Goal: Task Accomplishment & Management: Manage account settings

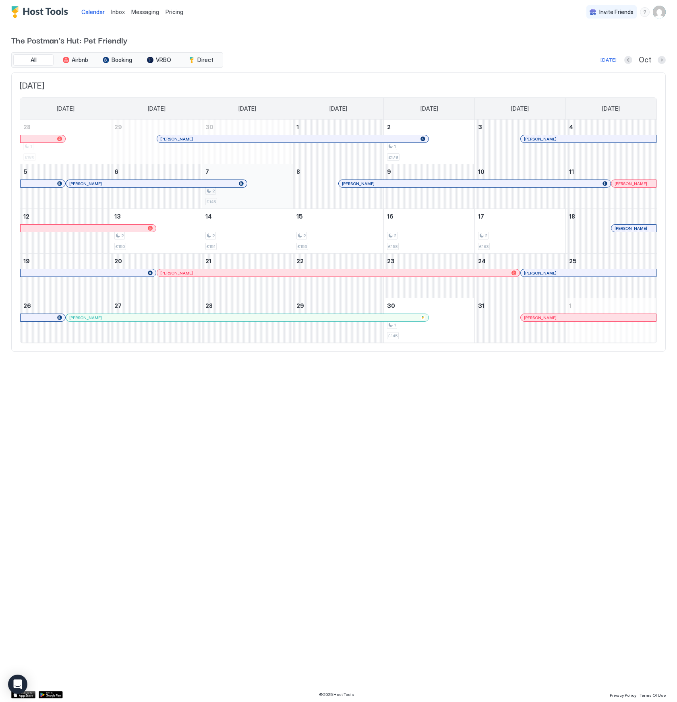
click at [259, 199] on div "2 £145" at bounding box center [247, 186] width 84 height 38
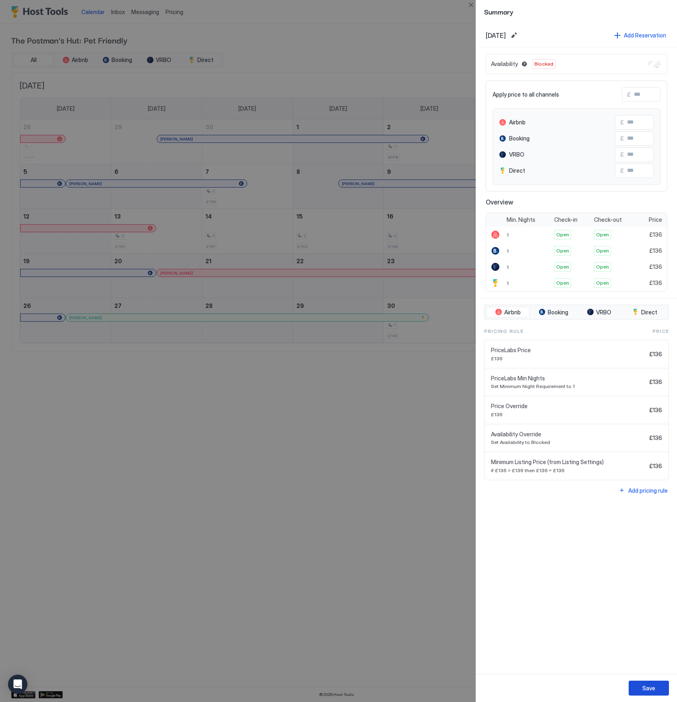
click at [656, 689] on button "Save" at bounding box center [648, 688] width 40 height 15
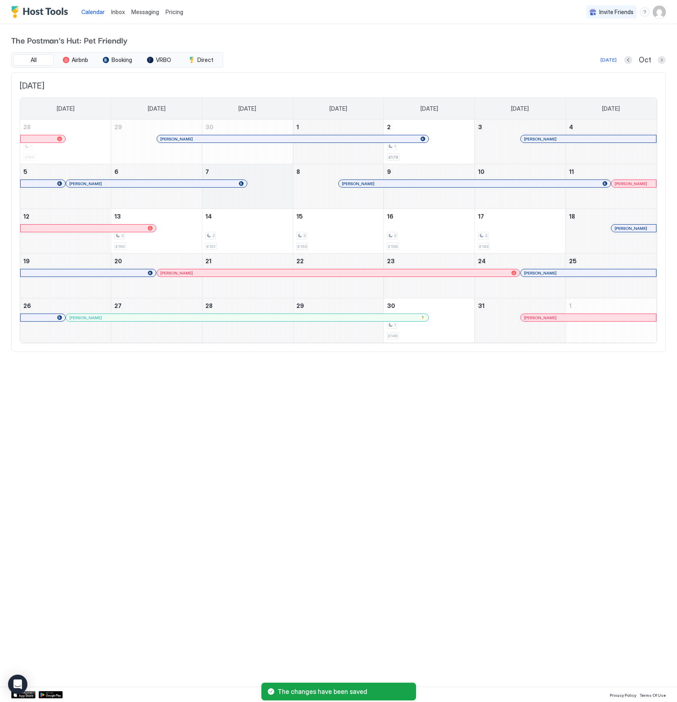
click at [271, 197] on div "October 7, 2025" at bounding box center [247, 186] width 91 height 44
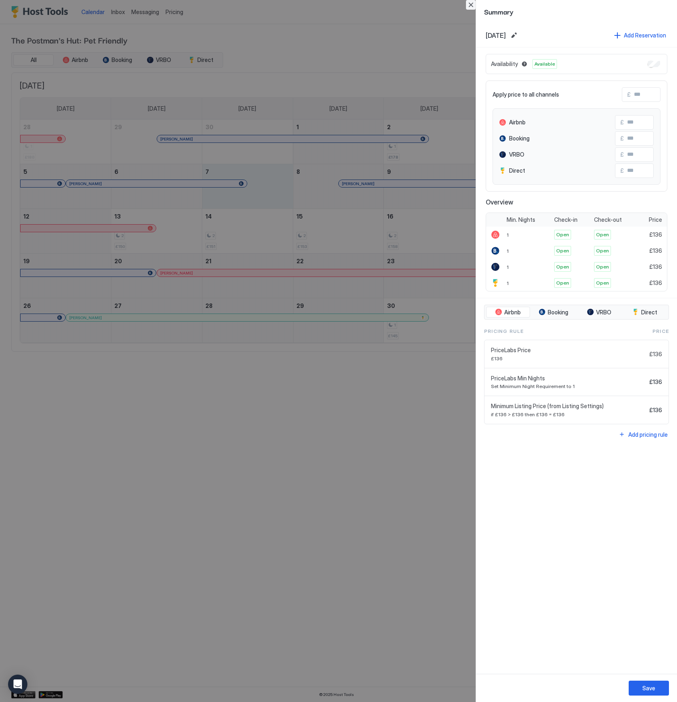
click at [470, 4] on button "Close" at bounding box center [471, 5] width 10 height 10
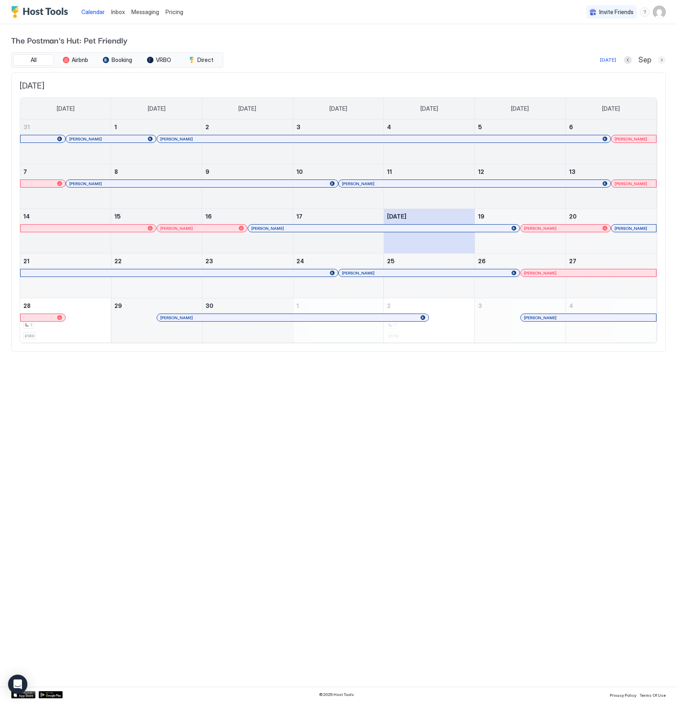
click at [665, 61] on button "Next month" at bounding box center [661, 60] width 8 height 8
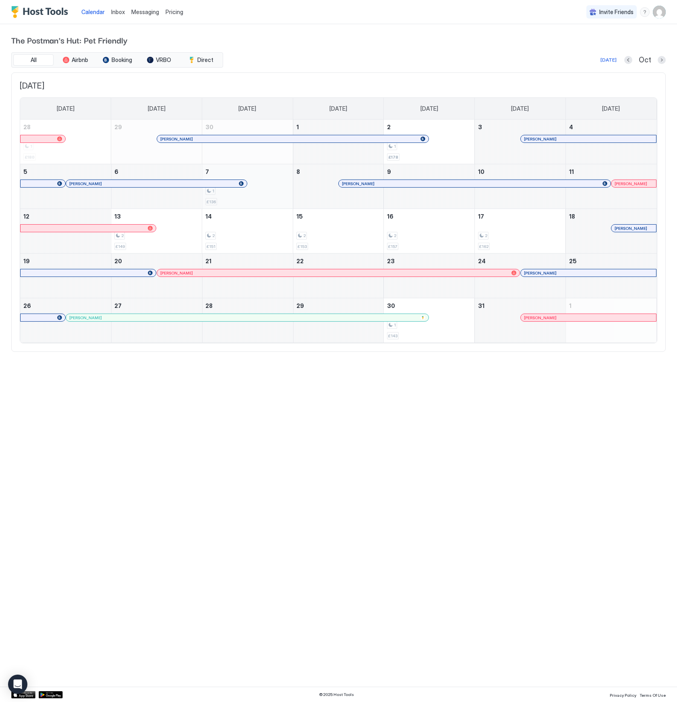
click at [265, 199] on div "1 £136" at bounding box center [247, 186] width 84 height 38
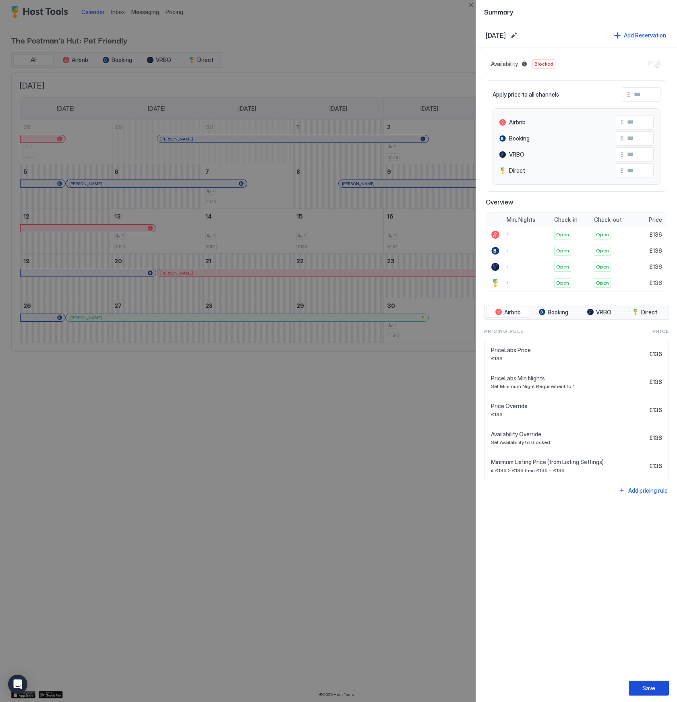
click at [646, 687] on div "Save" at bounding box center [648, 688] width 13 height 8
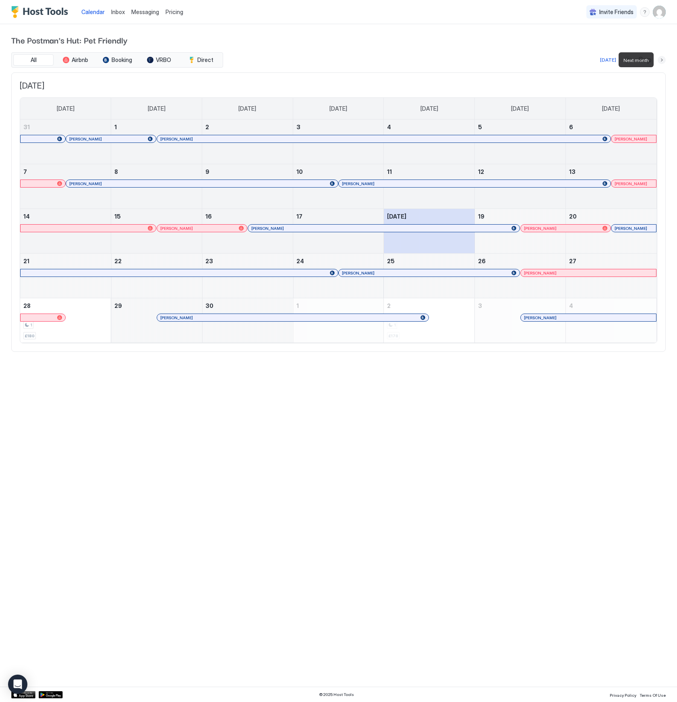
click at [661, 58] on button "Next month" at bounding box center [661, 60] width 8 height 8
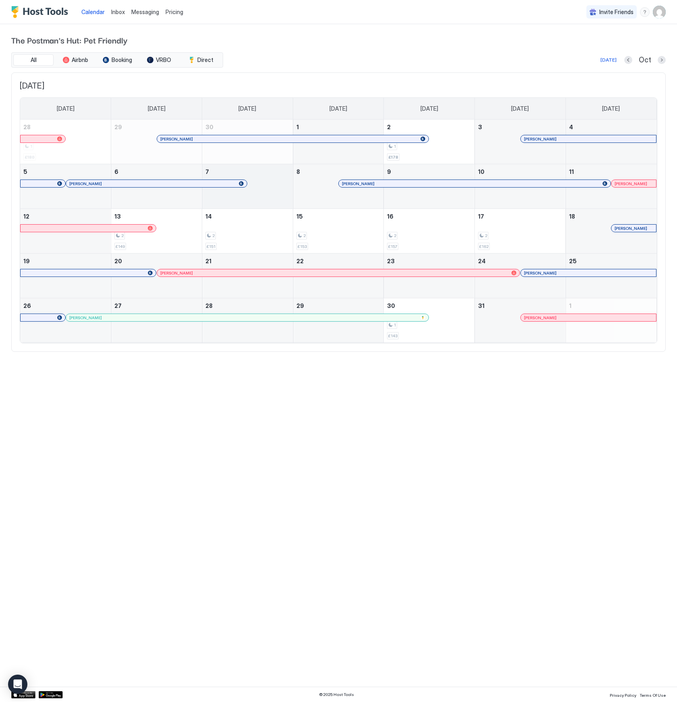
click at [266, 186] on div "October 7, 2025" at bounding box center [247, 186] width 91 height 44
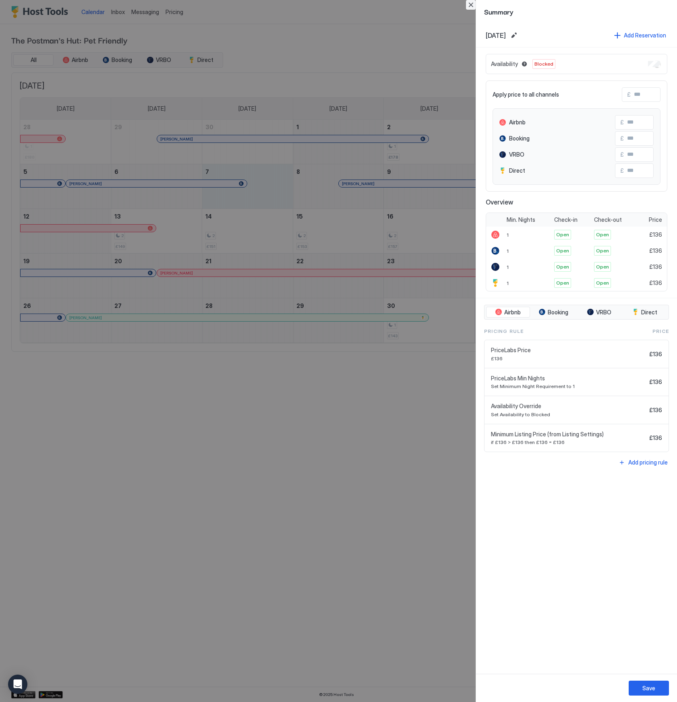
click at [472, 6] on button "Close" at bounding box center [471, 5] width 10 height 10
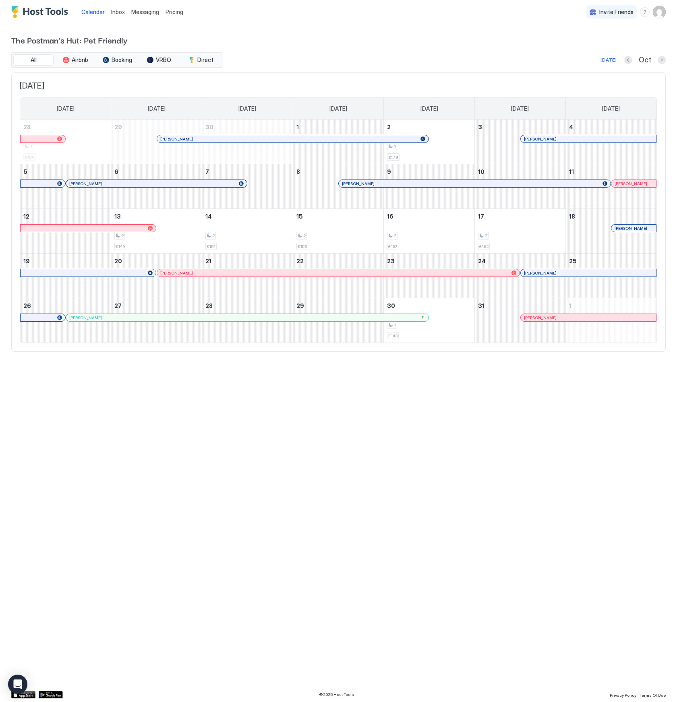
click at [664, 59] on button "Next month" at bounding box center [661, 60] width 8 height 8
